Goal: Navigation & Orientation: Find specific page/section

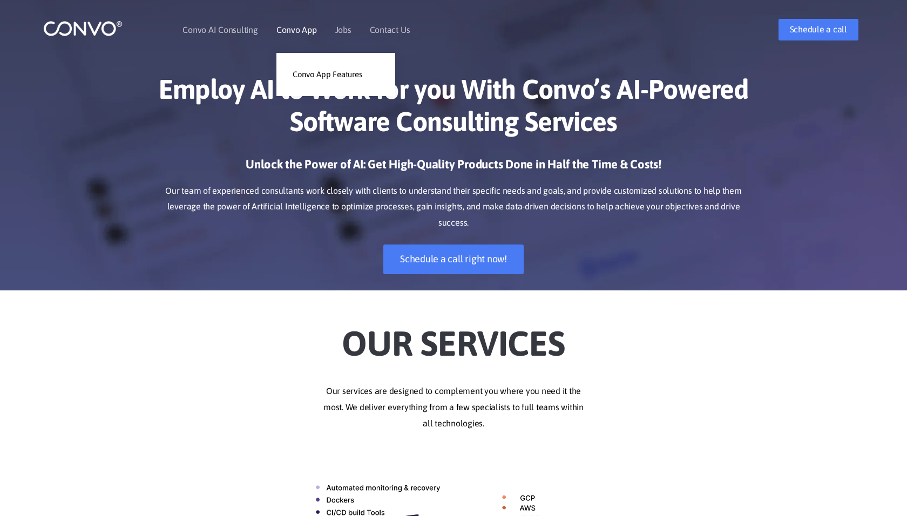
click at [298, 30] on link "Convo App" at bounding box center [296, 29] width 40 height 9
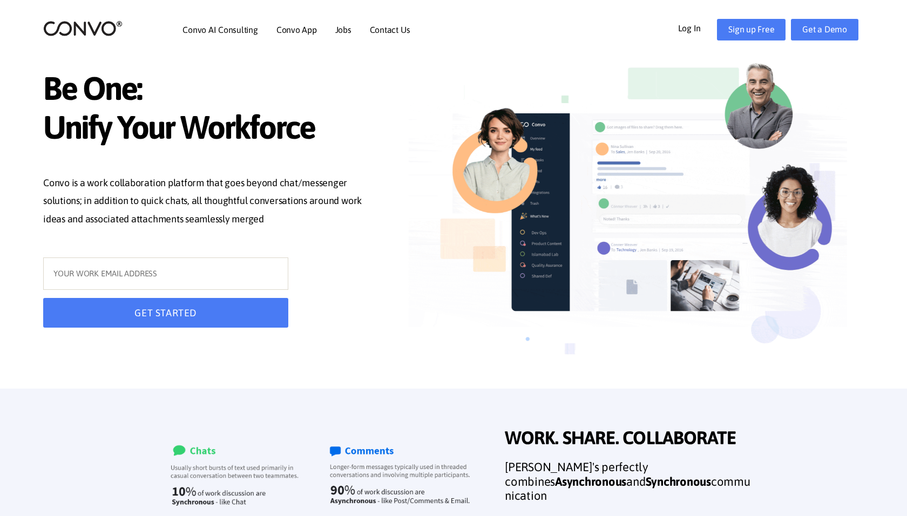
click at [295, 32] on link "Convo App" at bounding box center [296, 29] width 40 height 9
